Goal: Information Seeking & Learning: Learn about a topic

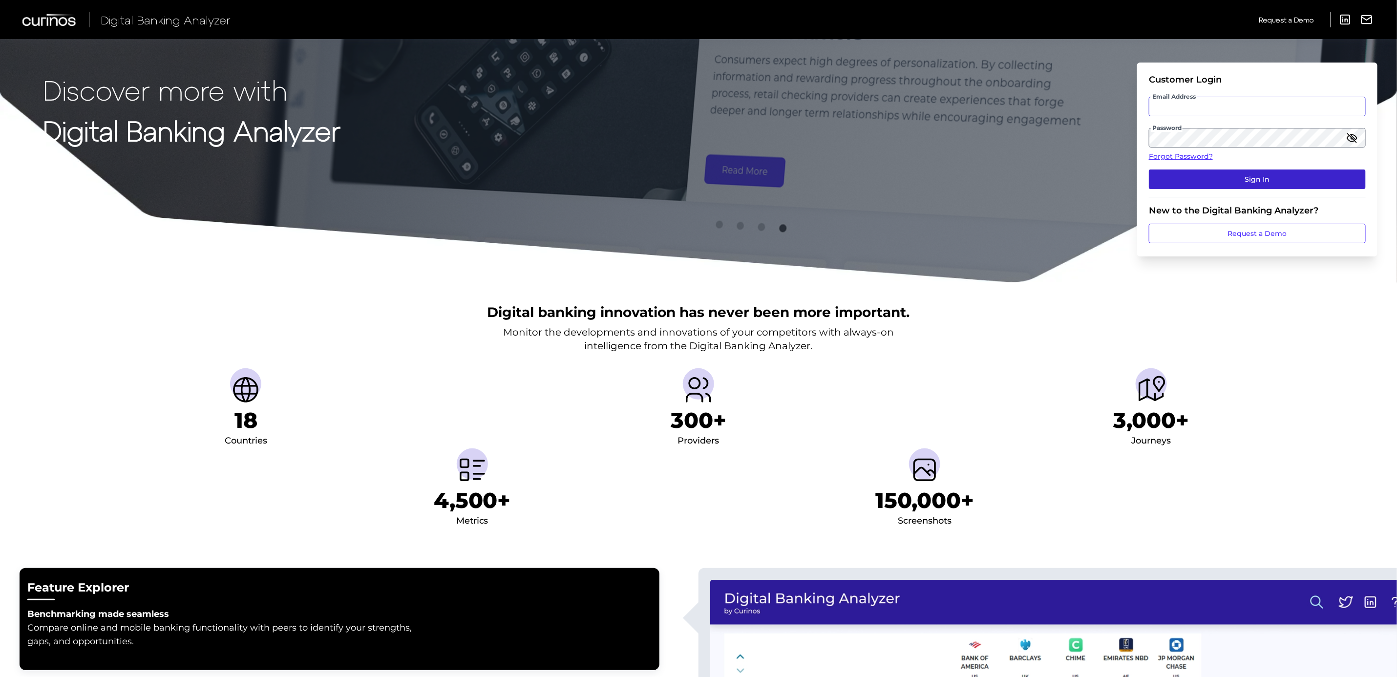
type input "[PERSON_NAME][EMAIL_ADDRESS][PERSON_NAME][DOMAIN_NAME]"
click at [1272, 179] on button "Sign In" at bounding box center [1257, 179] width 217 height 20
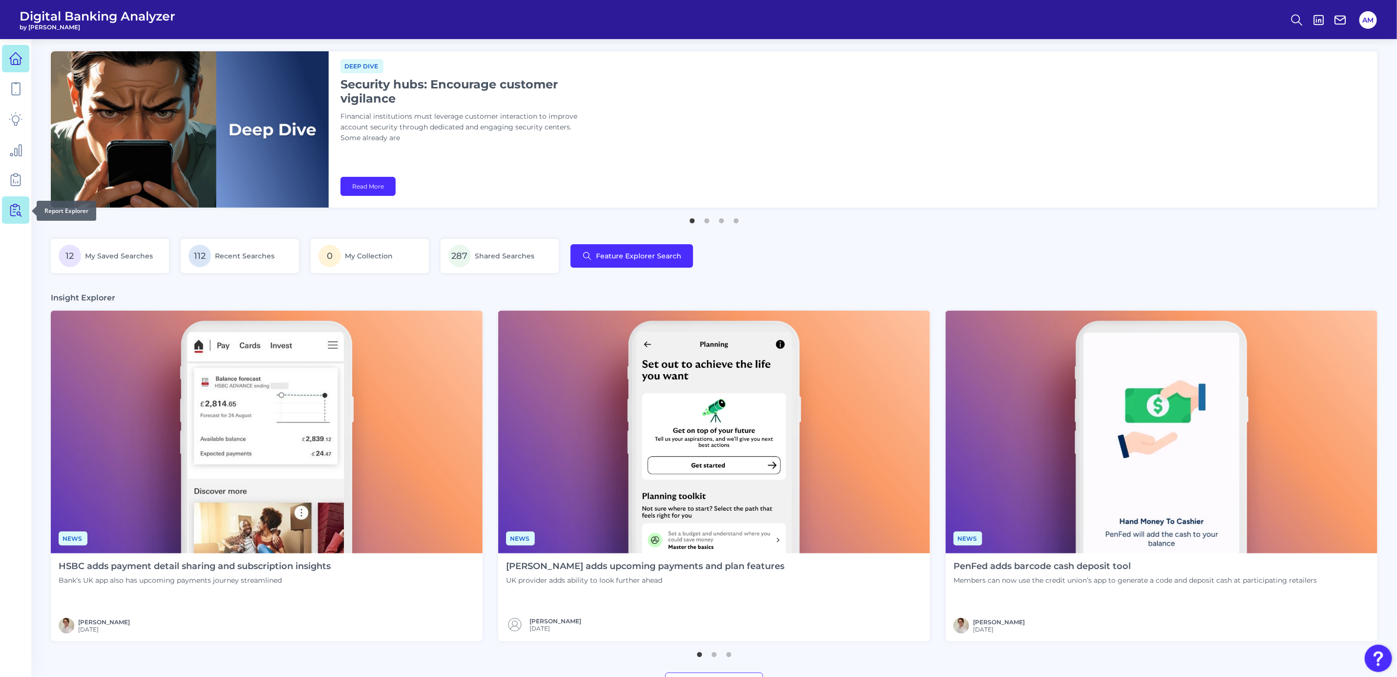
click at [14, 217] on link at bounding box center [15, 209] width 27 height 27
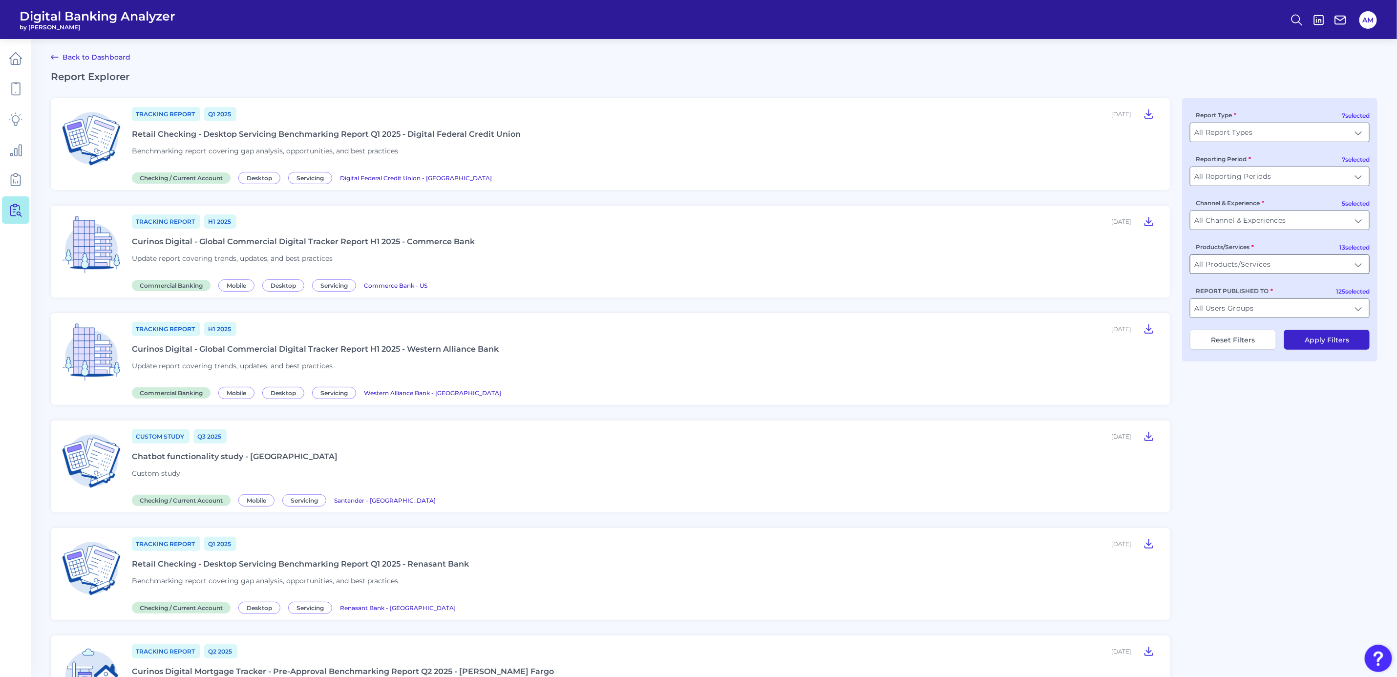
click at [1329, 270] on input "All Products/Services" at bounding box center [1279, 264] width 179 height 19
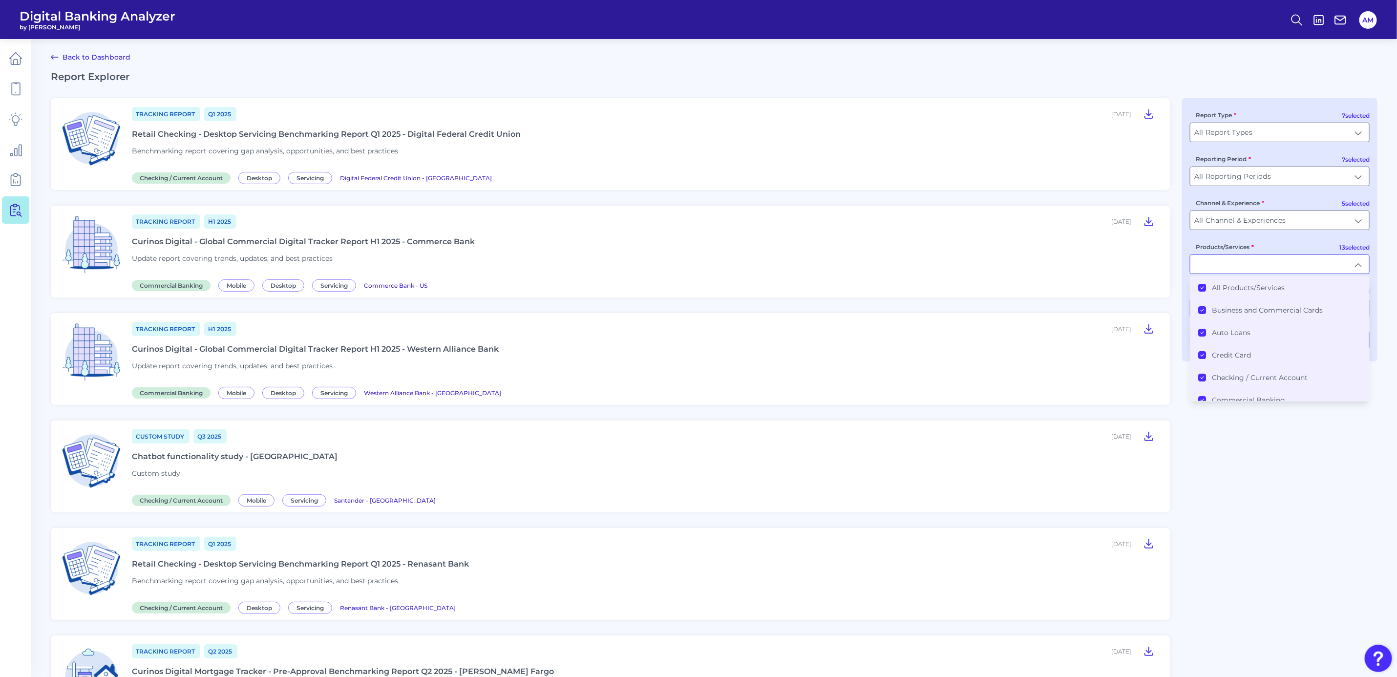
click at [1201, 289] on icon at bounding box center [1202, 287] width 5 height 5
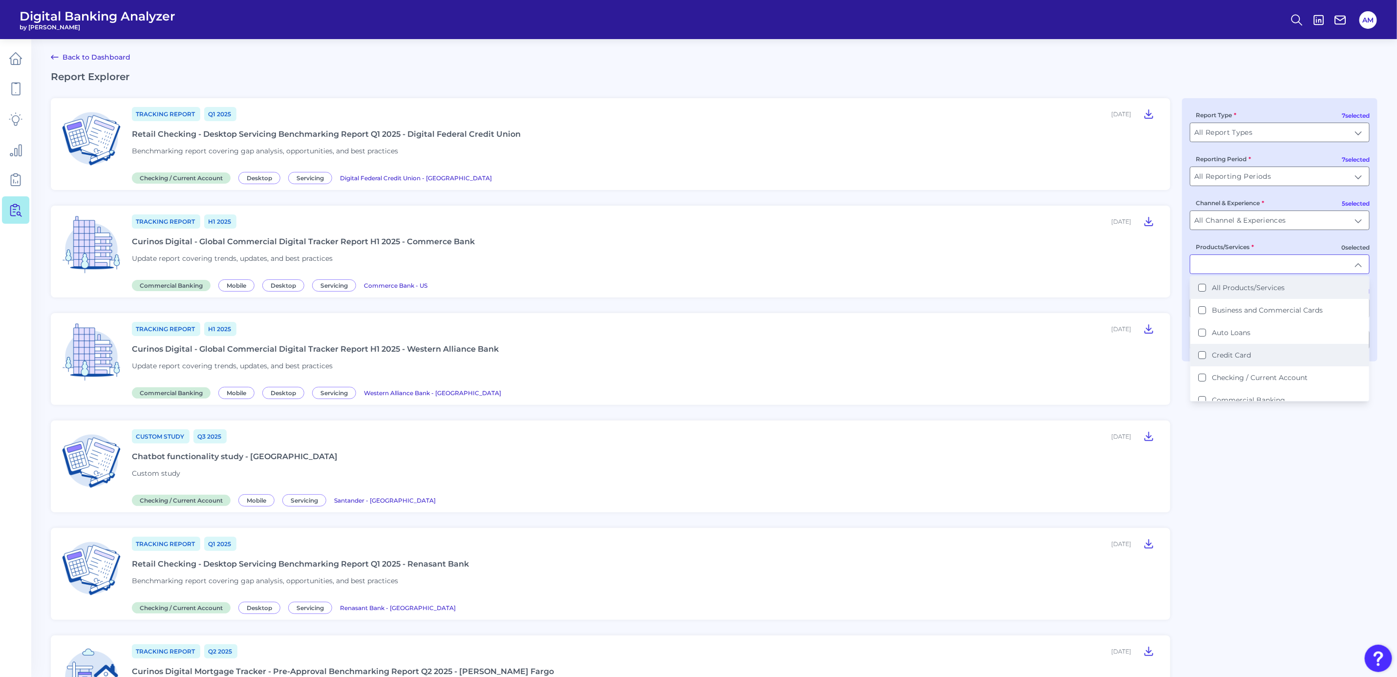
click at [1203, 351] on Card "Credit Card" at bounding box center [1202, 355] width 8 height 8
type input "Credit Card"
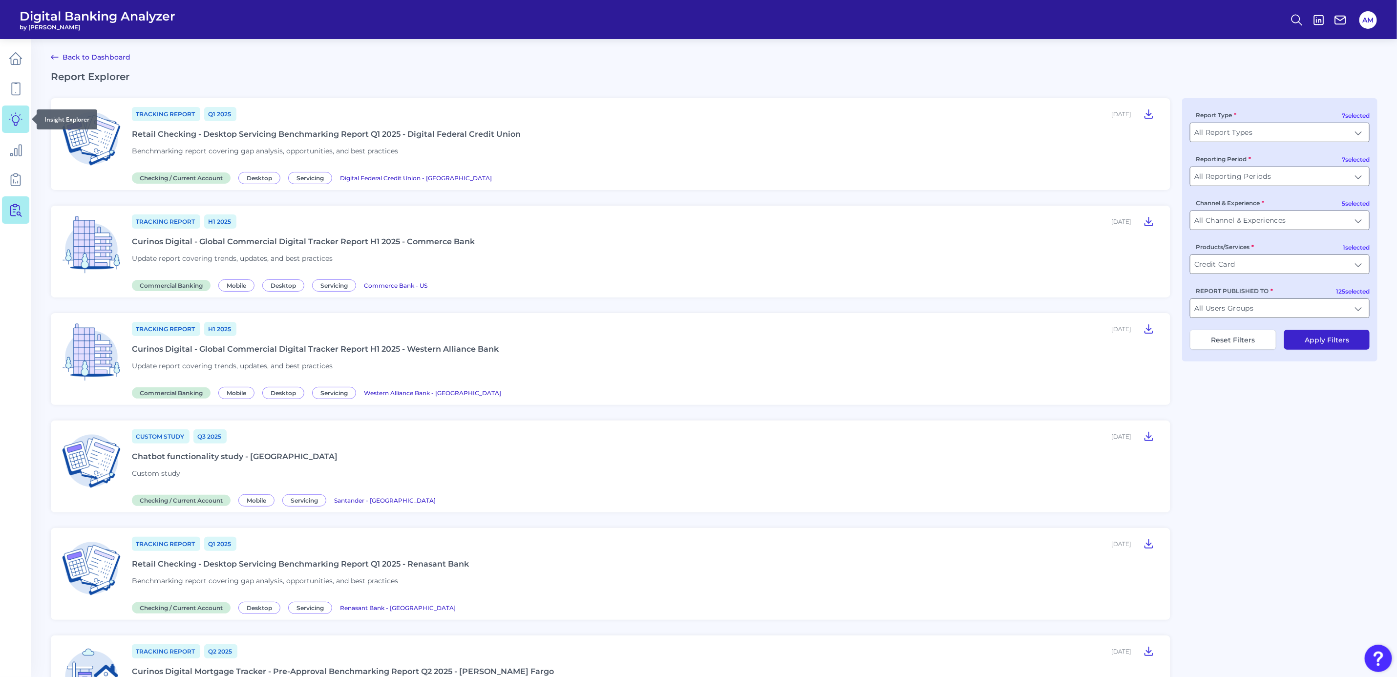
click at [11, 119] on icon at bounding box center [16, 119] width 14 height 14
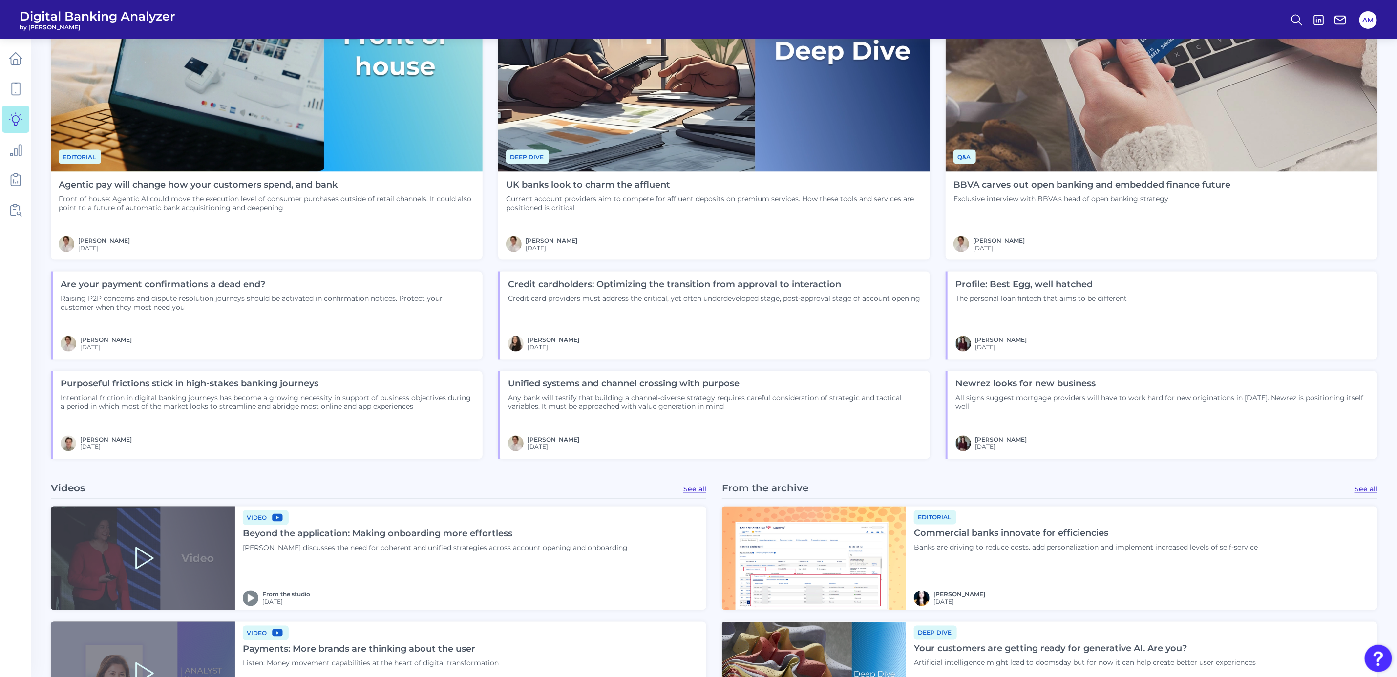
scroll to position [1099, 0]
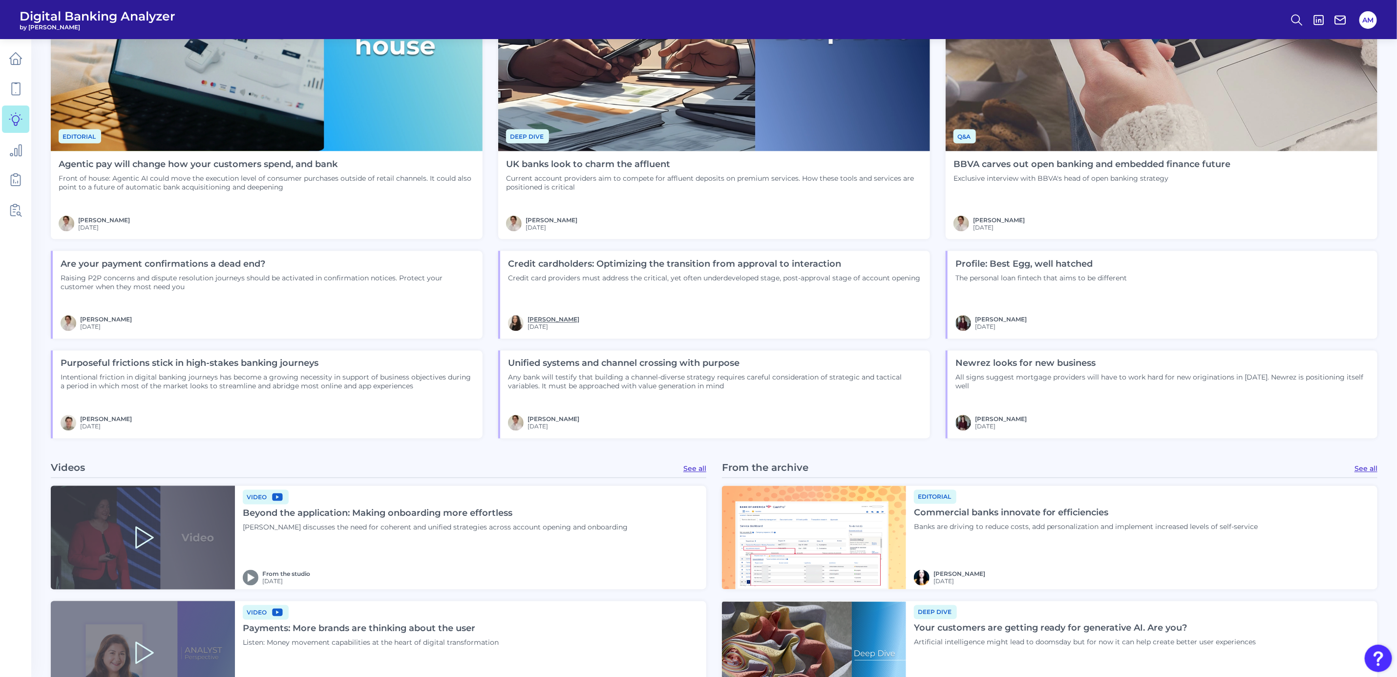
click at [548, 322] on link "[PERSON_NAME]" at bounding box center [553, 319] width 52 height 7
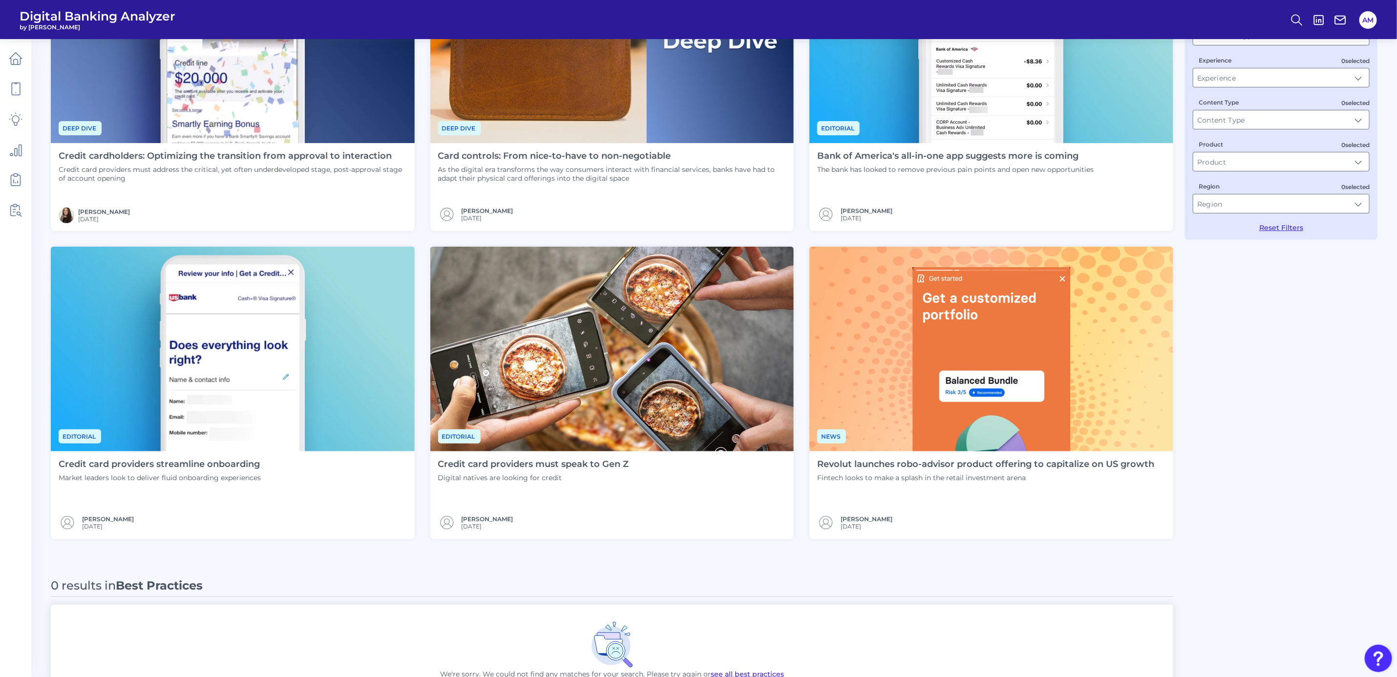
scroll to position [147, 0]
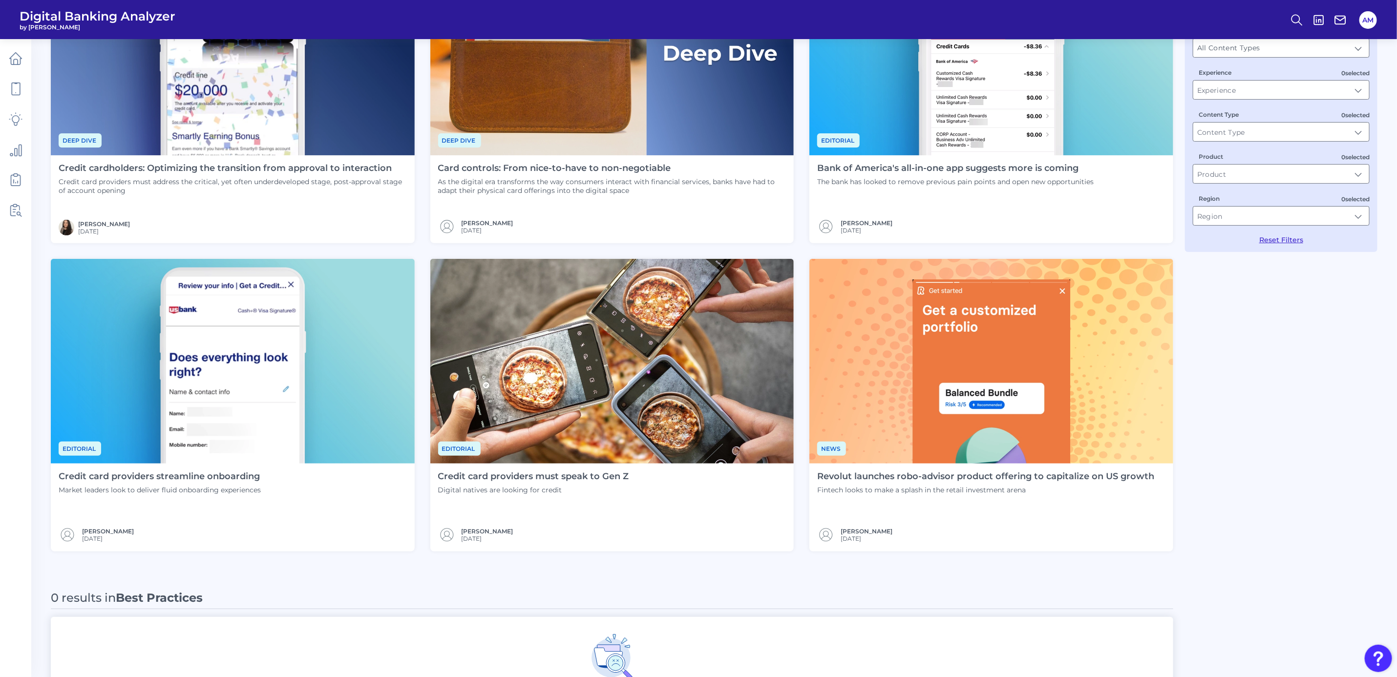
click at [573, 478] on h4 "Credit card providers must speak to Gen Z" at bounding box center [533, 476] width 191 height 11
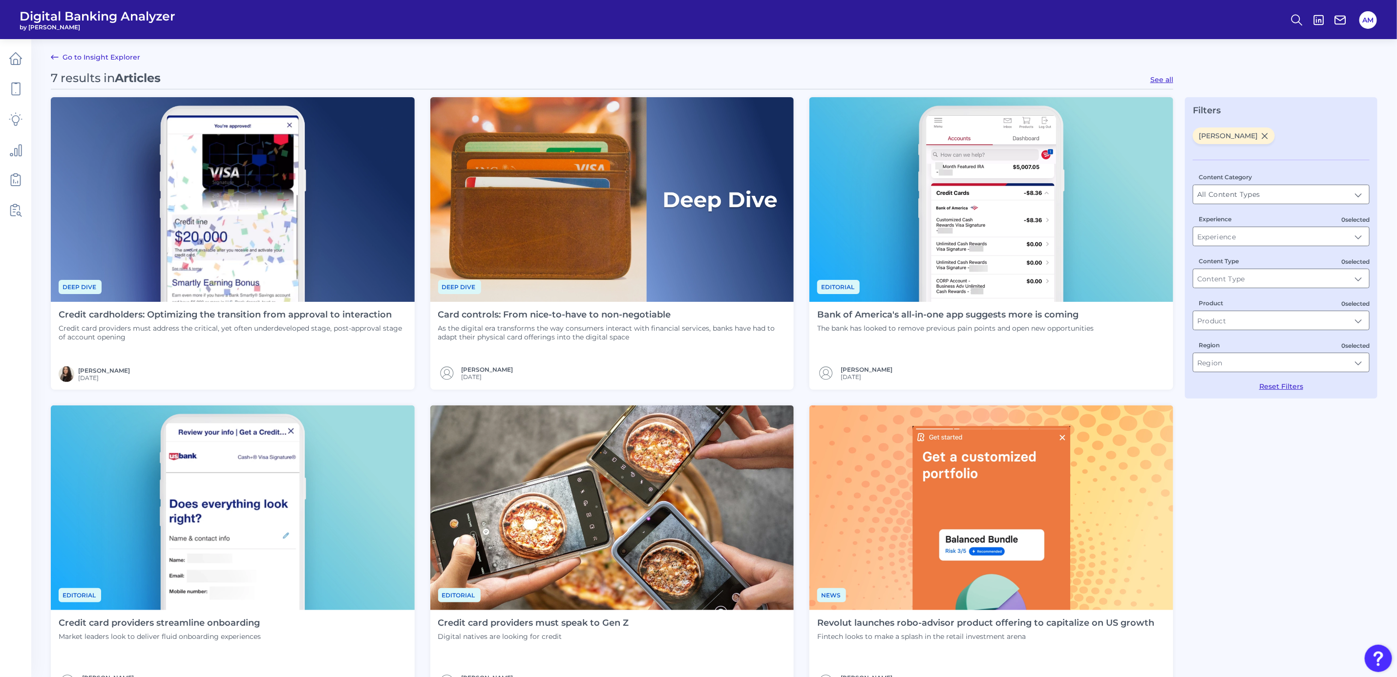
click at [655, 339] on p "As the digital era transforms the way consumers interact with financial service…" at bounding box center [612, 333] width 348 height 18
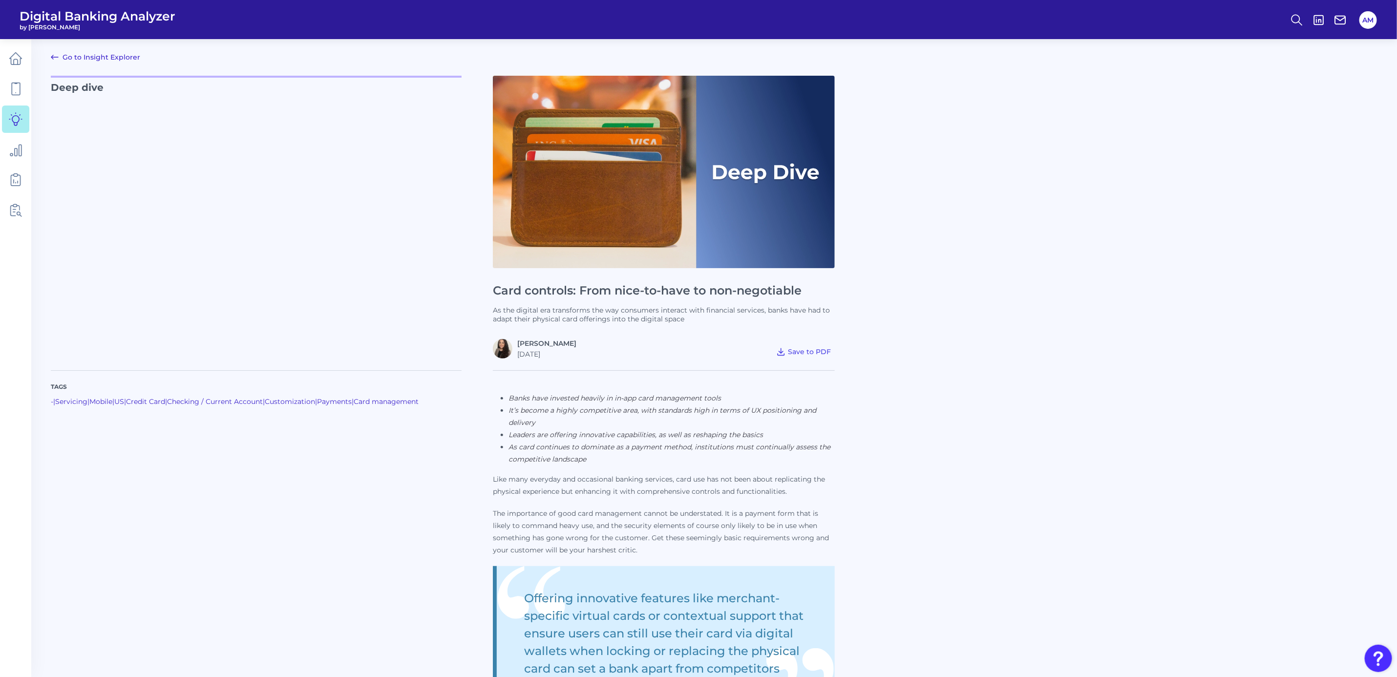
click at [131, 62] on link "Go to Insight Explorer" at bounding box center [95, 57] width 89 height 12
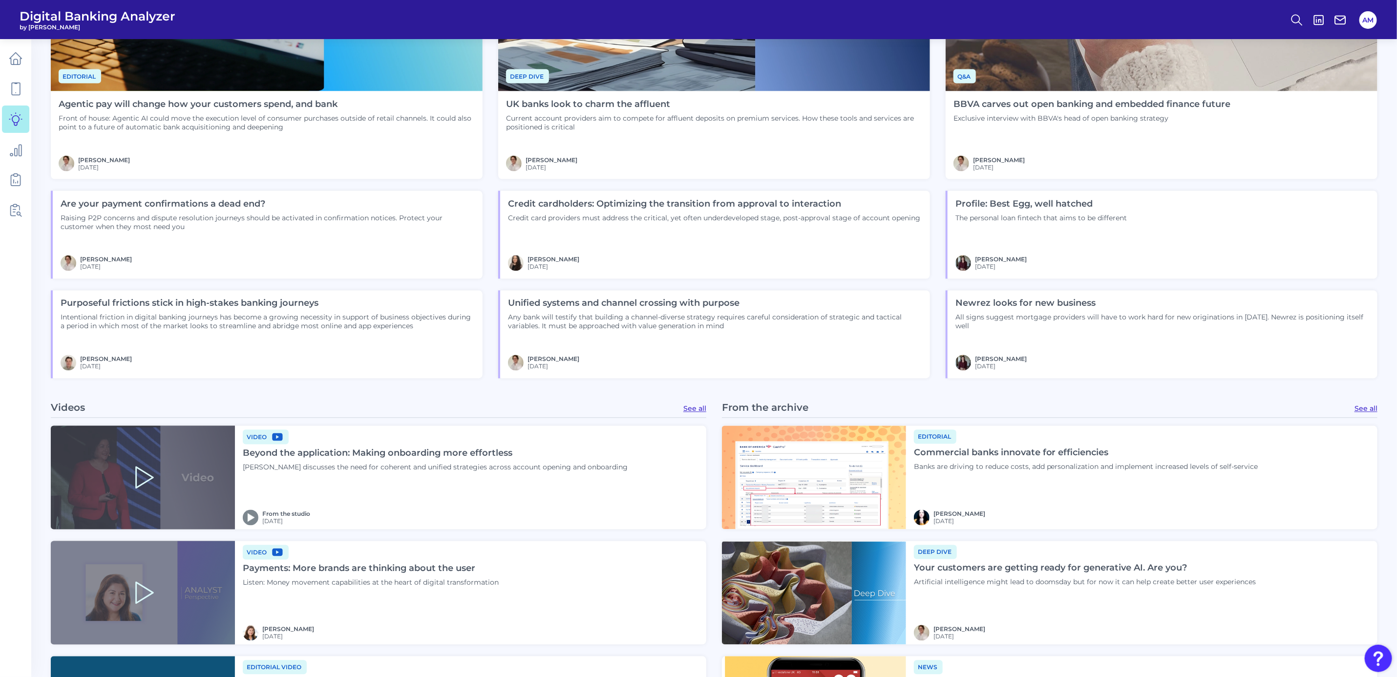
scroll to position [1172, 0]
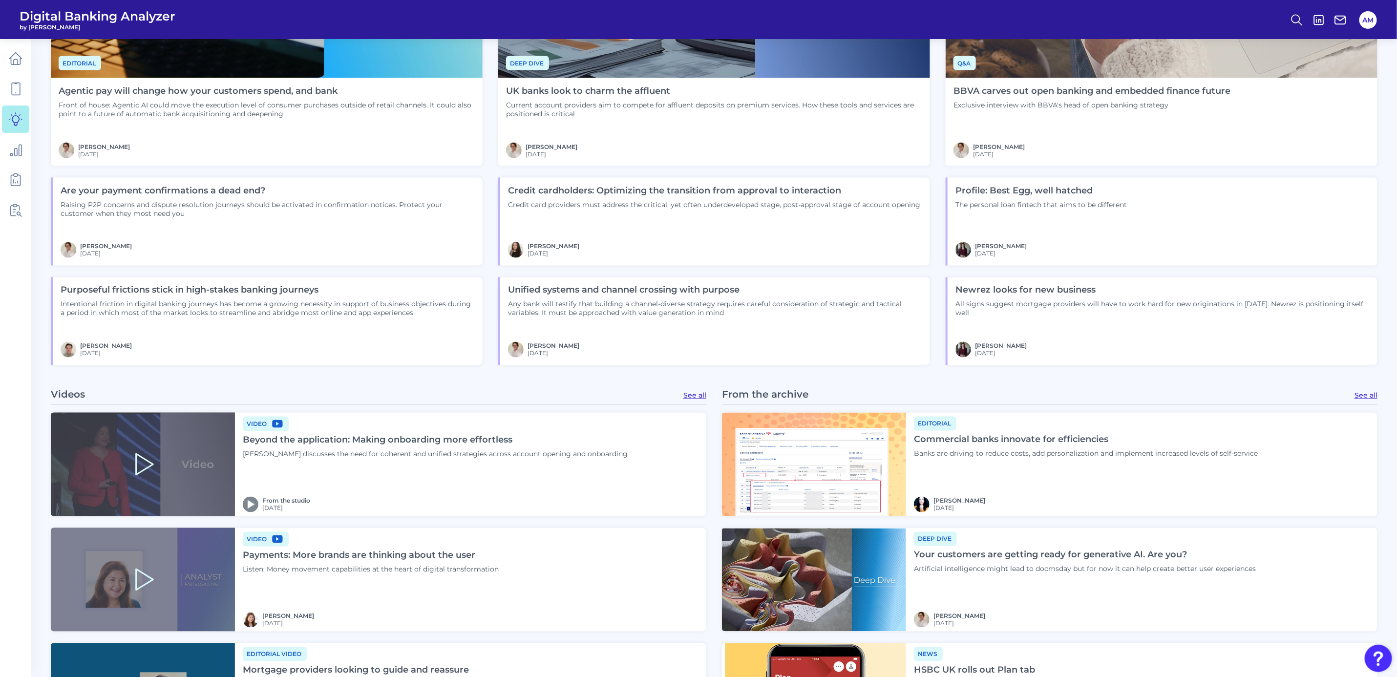
click at [519, 251] on img at bounding box center [516, 250] width 16 height 16
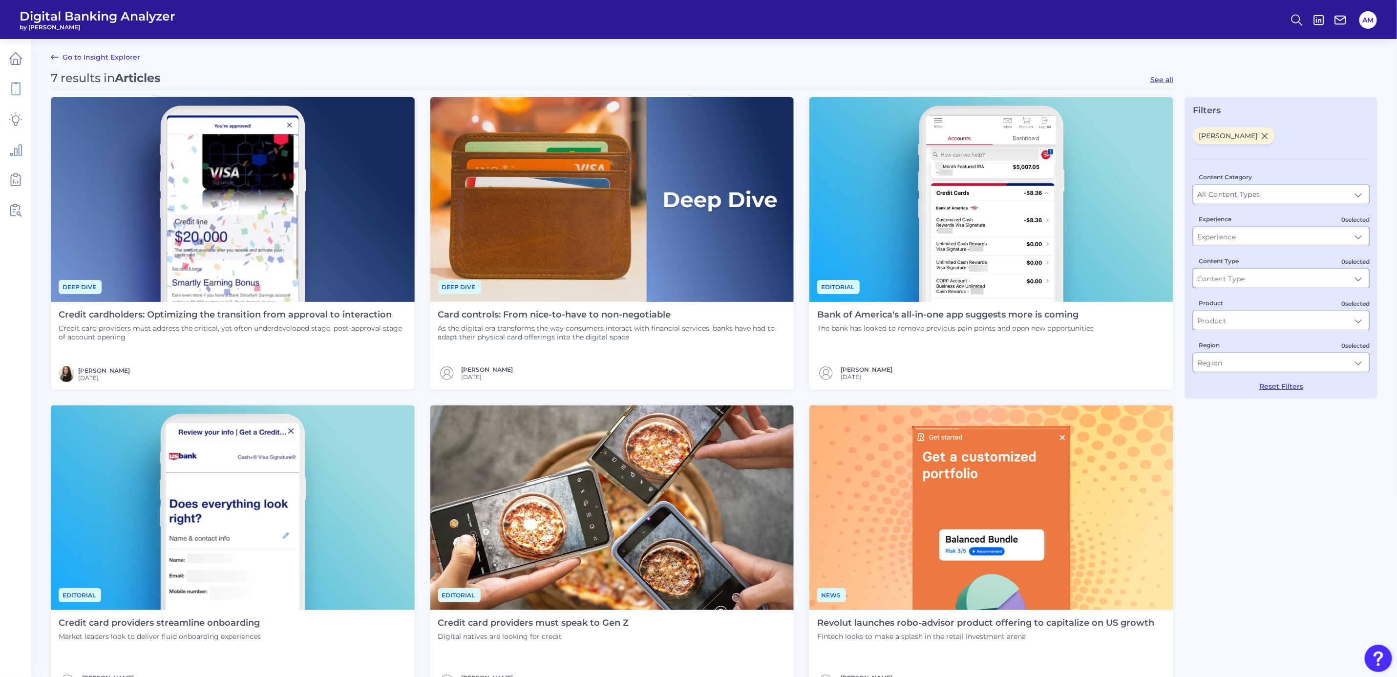
click at [256, 317] on h4 "Credit cardholders: Optimizing the transition from approval to interaction" at bounding box center [233, 315] width 348 height 11
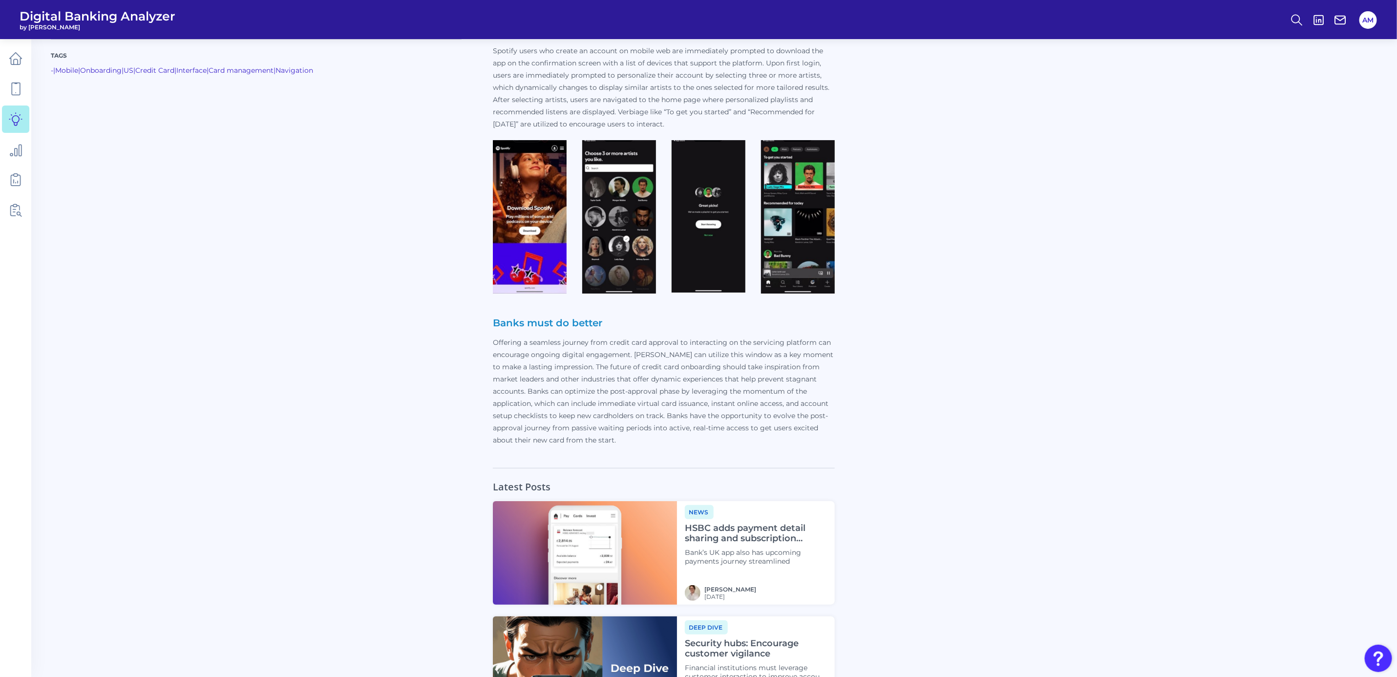
scroll to position [3004, 0]
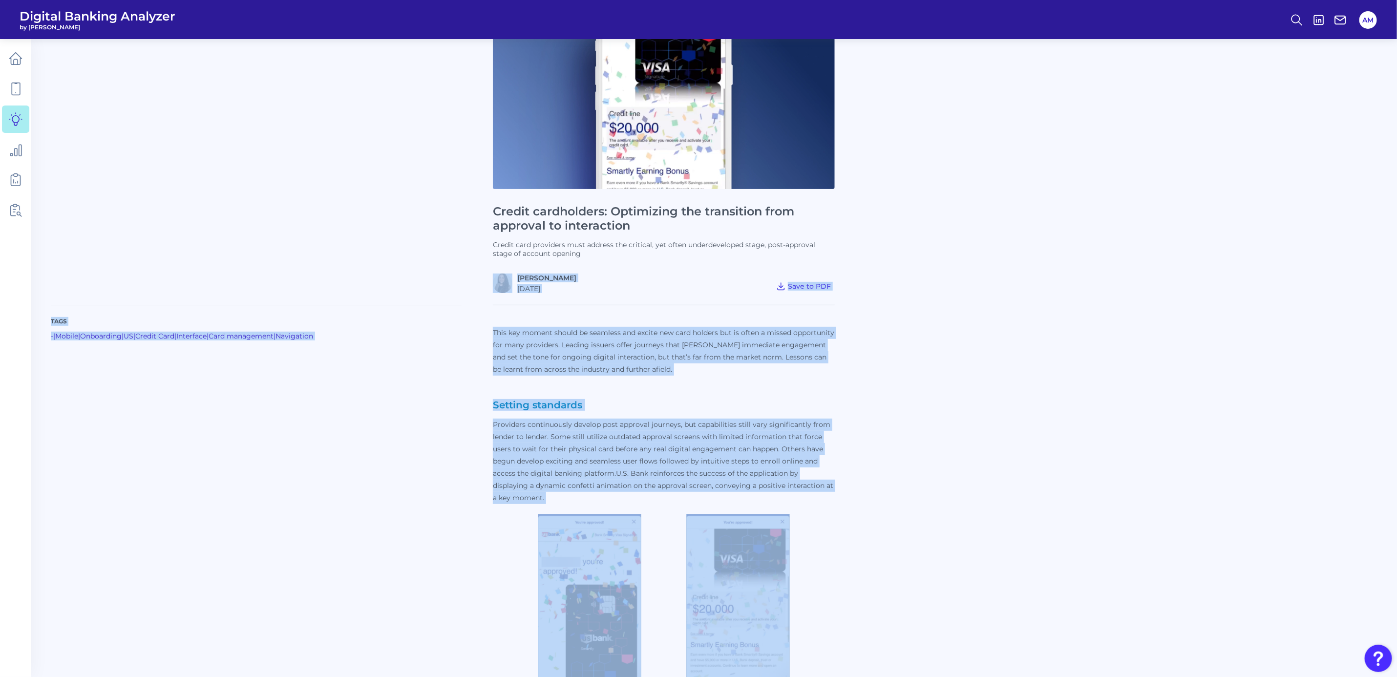
scroll to position [73, 0]
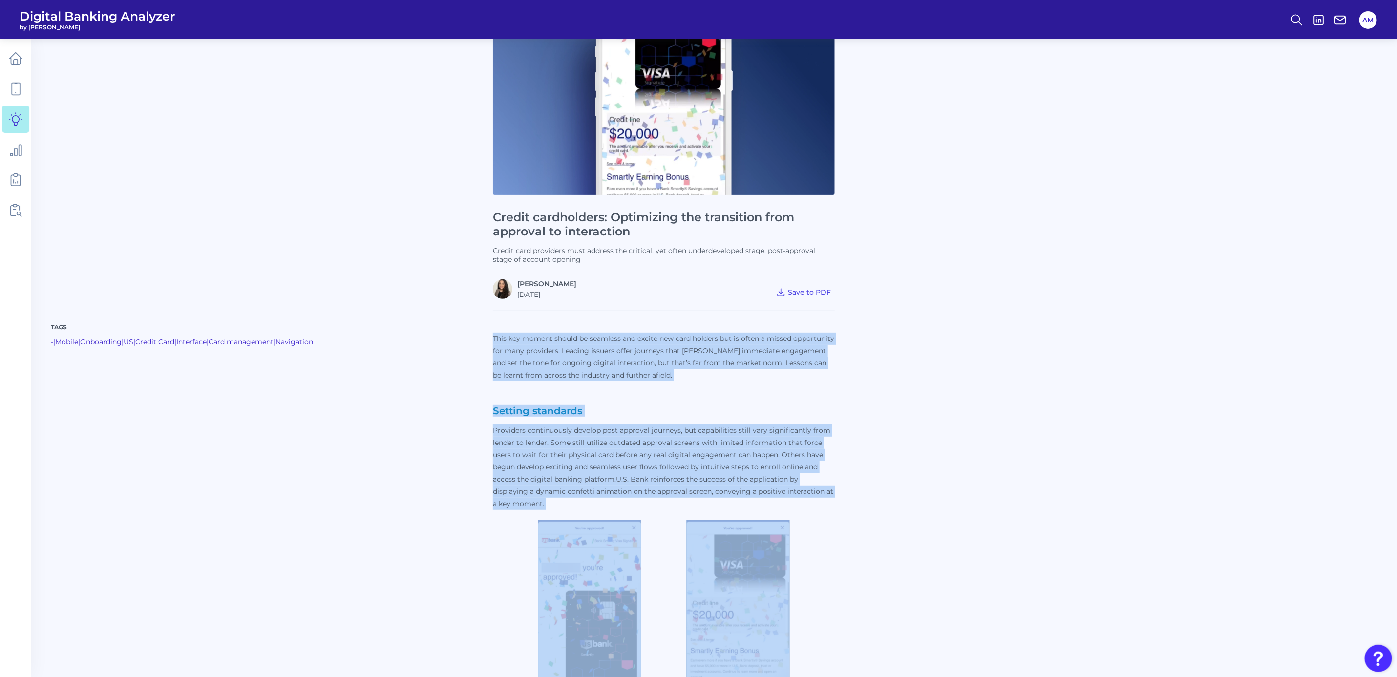
drag, startPoint x: 629, startPoint y: 422, endPoint x: 488, endPoint y: 334, distance: 165.9
drag, startPoint x: 488, startPoint y: 334, endPoint x: 524, endPoint y: 343, distance: 36.8
copy div "Lore ips dolors ametco ad elitsedd eiu tempor inc utla etdolor mag al enima m v…"
click at [547, 286] on link "[PERSON_NAME]" at bounding box center [546, 283] width 59 height 9
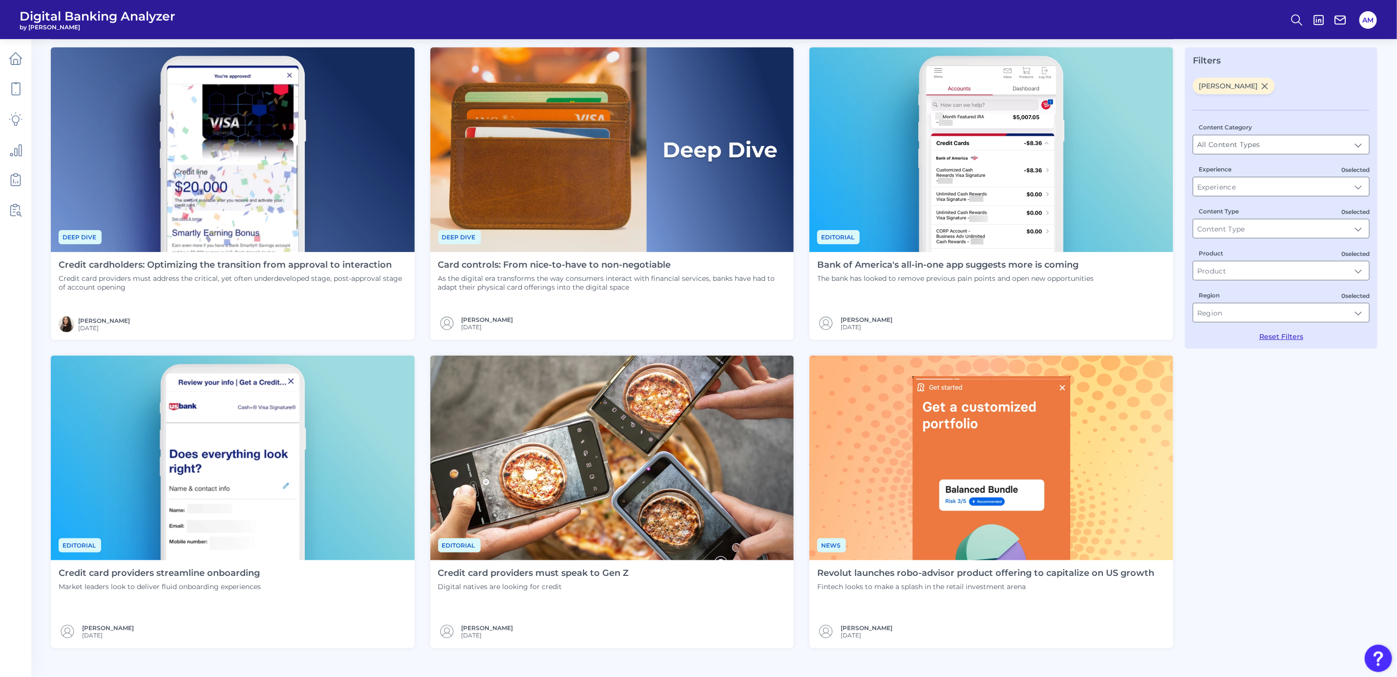
scroll to position [73, 0]
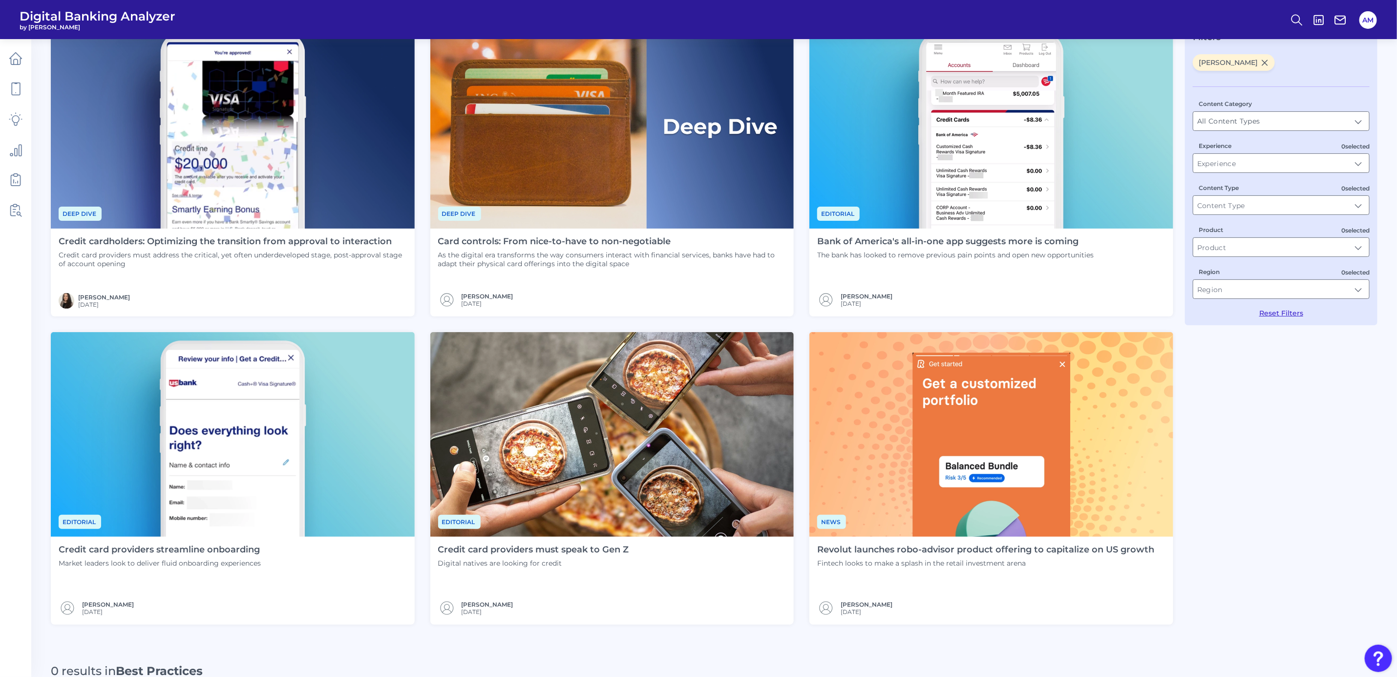
click at [611, 239] on h4 "Card controls: From nice-to-have to non-negotiable" at bounding box center [612, 241] width 348 height 11
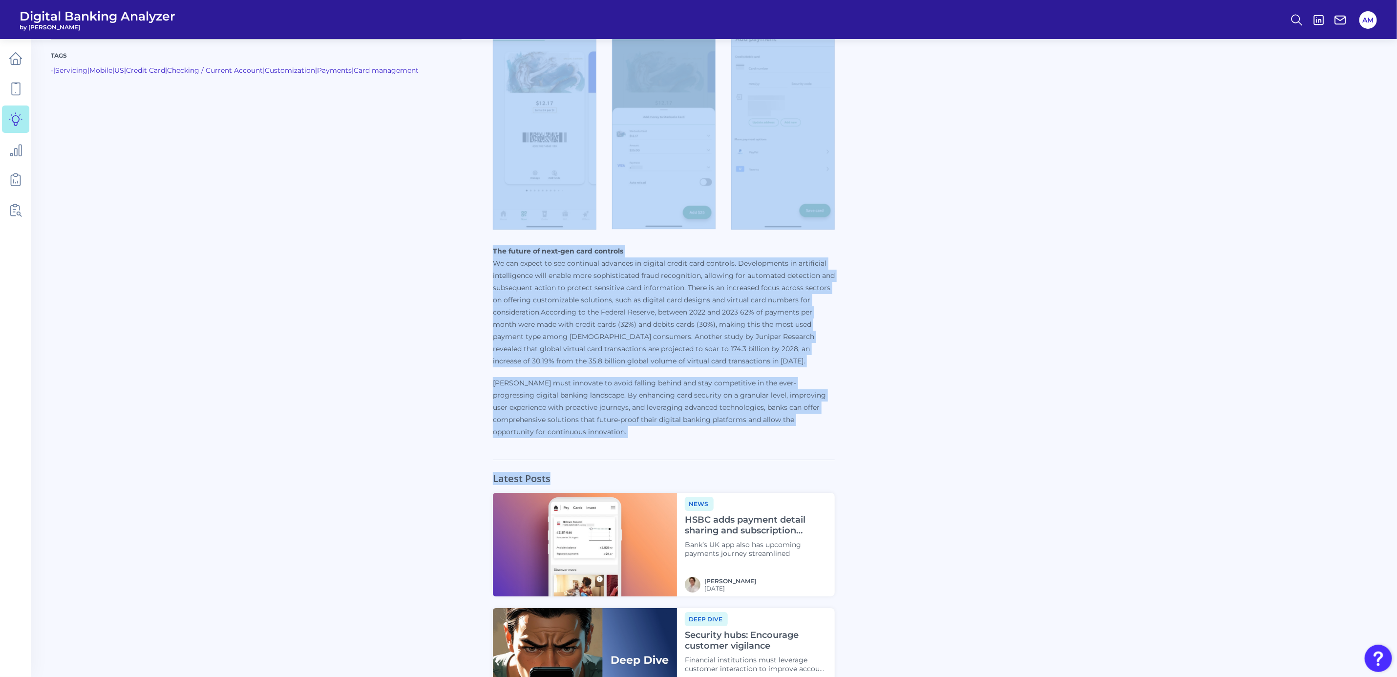
scroll to position [2344, 0]
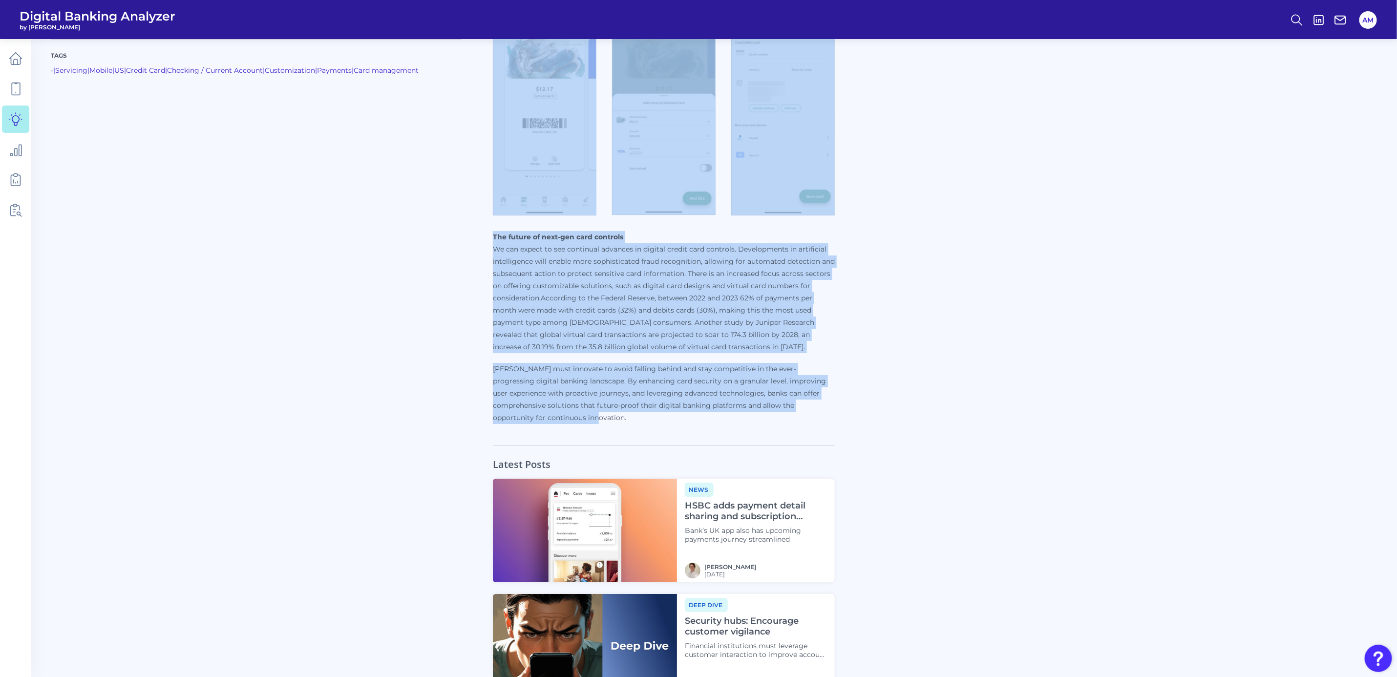
drag, startPoint x: 494, startPoint y: 258, endPoint x: 823, endPoint y: 407, distance: 361.5
copy div "Lore ipsu dolorsit ame consectetu adipisc elitsedd, eius tem inc utl etdo magna…"
click at [592, 363] on p "[PERSON_NAME] must innovate to avoid falling behind and stay competitive in the…" at bounding box center [664, 393] width 342 height 61
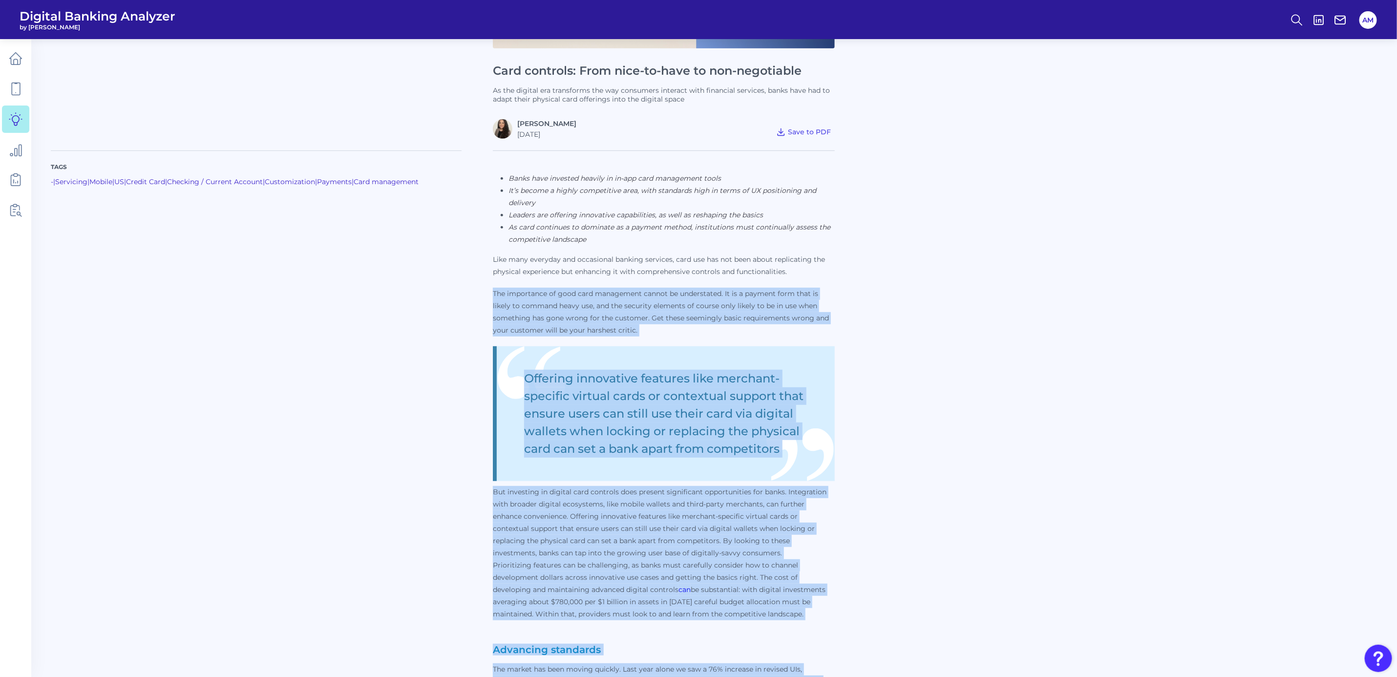
scroll to position [147, 0]
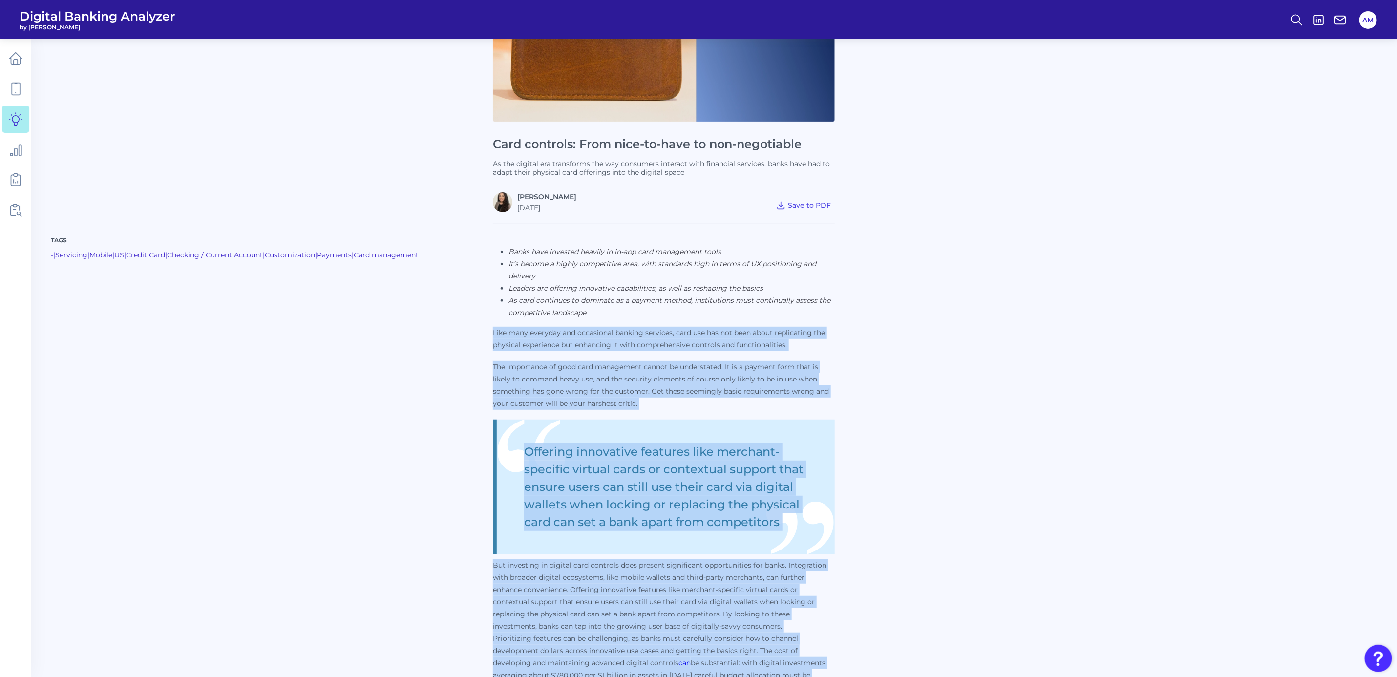
drag, startPoint x: 546, startPoint y: 403, endPoint x: 494, endPoint y: 332, distance: 88.5
drag, startPoint x: 494, startPoint y: 332, endPoint x: 514, endPoint y: 333, distance: 20.6
copy div "Lore ipsu dolorsit ame consectetu adipisc elitsedd, eius tem inc utl etdo magna…"
